Goal: Information Seeking & Learning: Check status

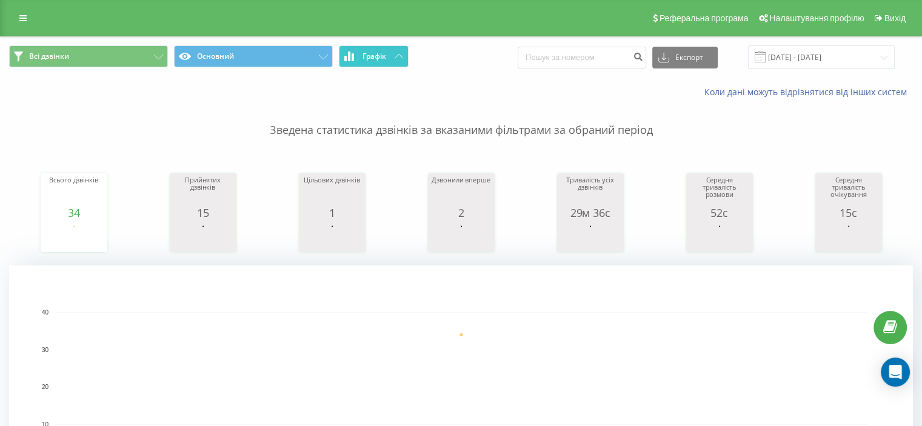
click at [388, 57] on button "Графік" at bounding box center [374, 56] width 70 height 22
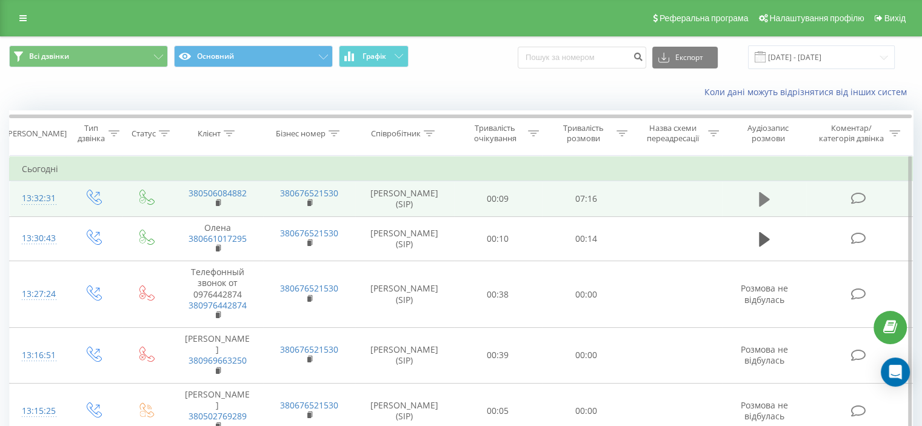
click at [760, 199] on icon at bounding box center [764, 199] width 11 height 15
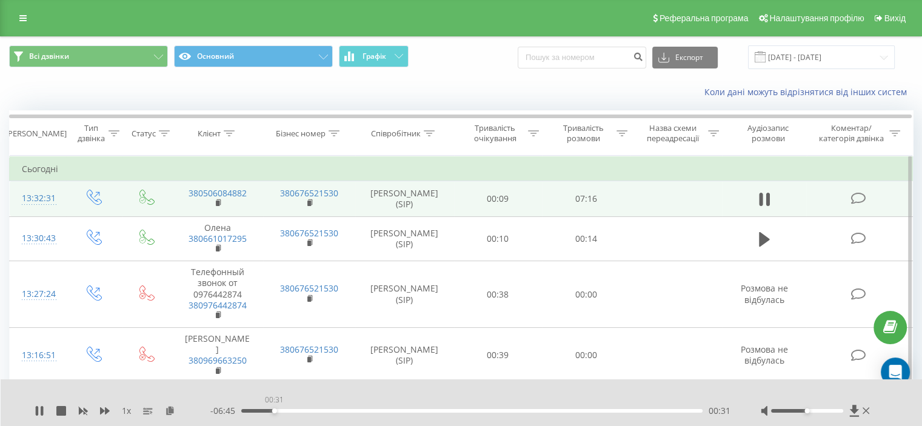
click at [274, 411] on div "00:31" at bounding box center [471, 411] width 461 height 4
click at [294, 412] on div "00:33" at bounding box center [471, 411] width 461 height 4
click at [304, 411] on div "01:00" at bounding box center [471, 411] width 461 height 4
click at [336, 411] on div "01:10" at bounding box center [471, 411] width 461 height 4
click at [332, 411] on div "01:26" at bounding box center [471, 411] width 461 height 4
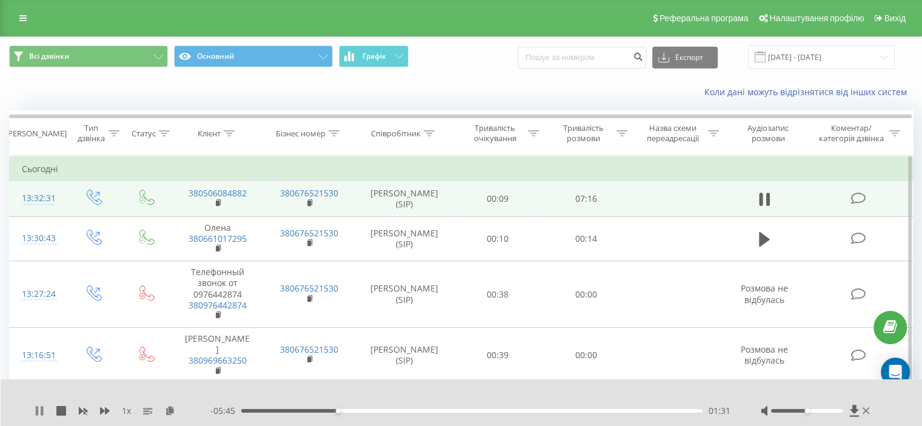
click at [41, 409] on icon at bounding box center [42, 411] width 2 height 10
click at [865, 410] on icon at bounding box center [865, 410] width 7 height 7
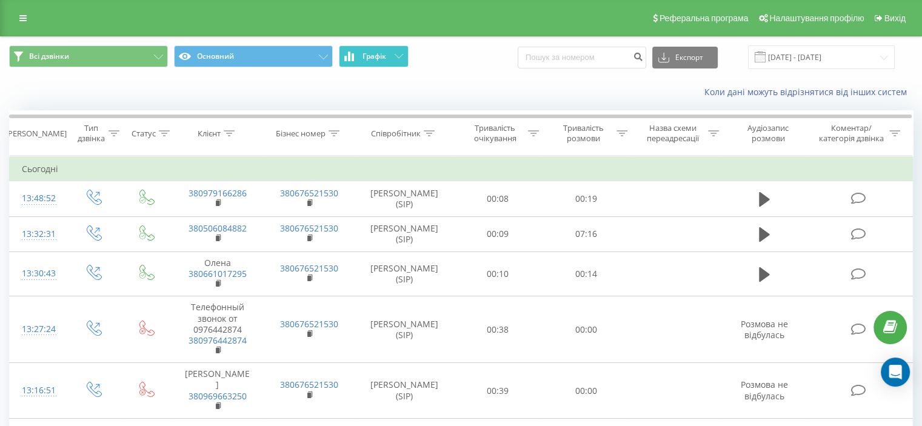
click at [397, 57] on icon at bounding box center [398, 56] width 8 height 4
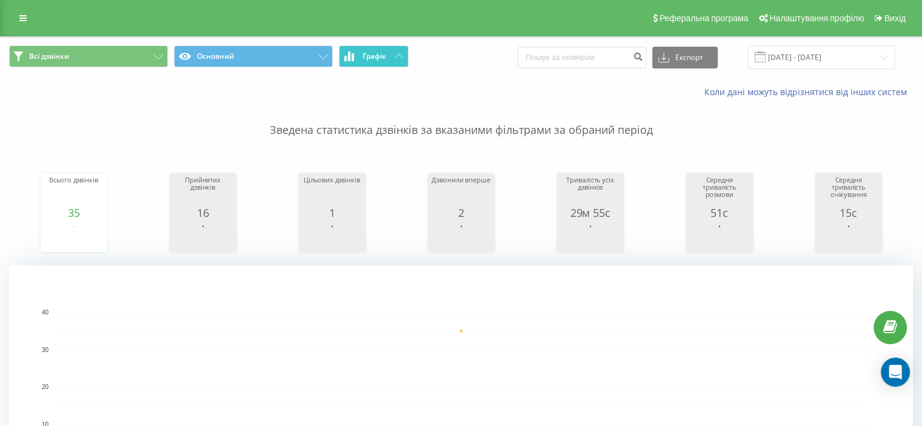
click at [397, 57] on icon at bounding box center [398, 56] width 8 height 4
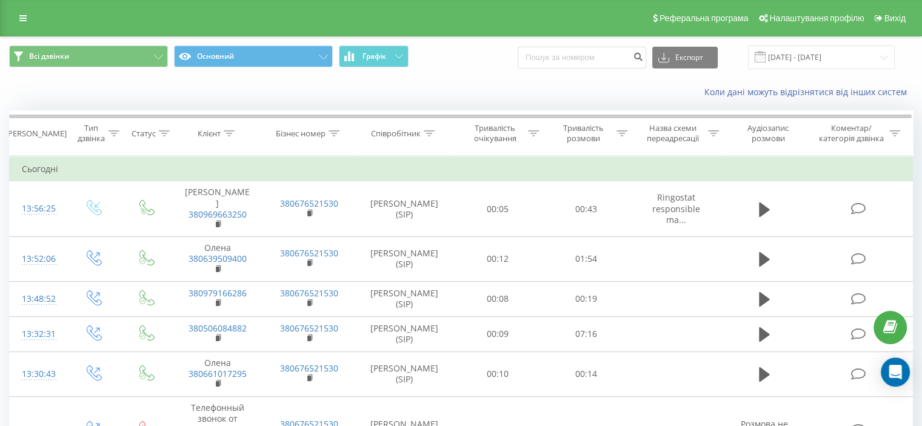
click at [412, 55] on span "Всі дзвінки Основний Графік" at bounding box center [230, 57] width 443 height 24
click at [405, 58] on button "Графік" at bounding box center [374, 56] width 70 height 22
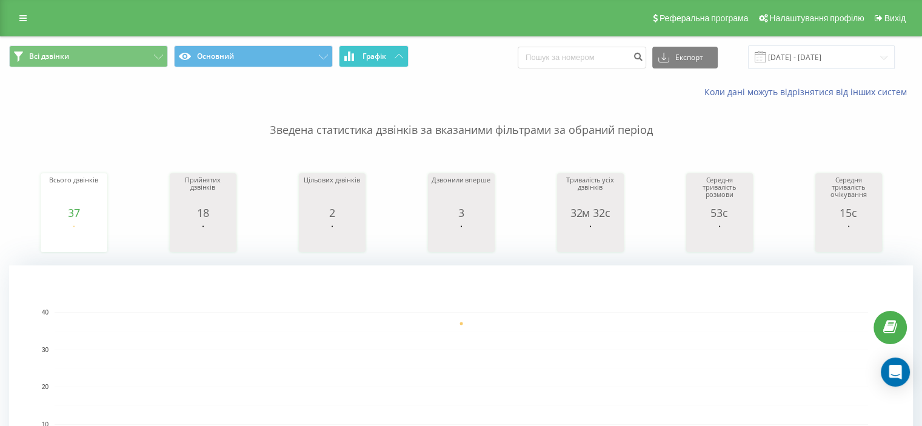
click at [404, 59] on button "Графік" at bounding box center [374, 56] width 70 height 22
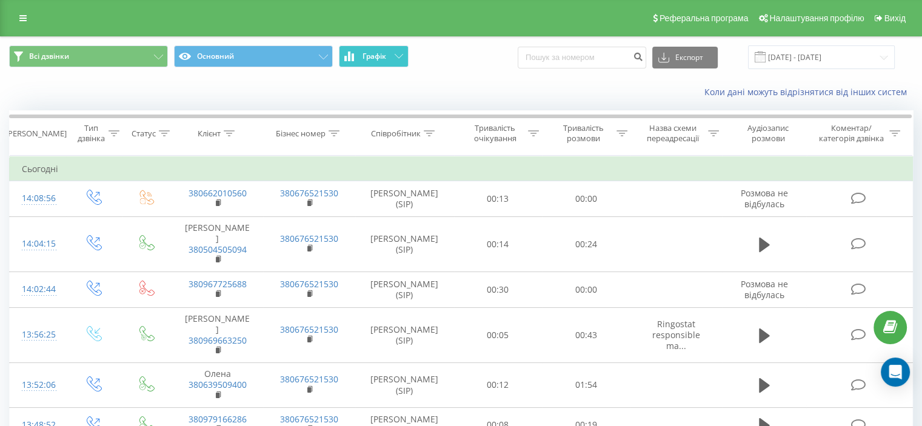
click at [400, 60] on button "Графік" at bounding box center [374, 56] width 70 height 22
